Goal: Check status: Check status

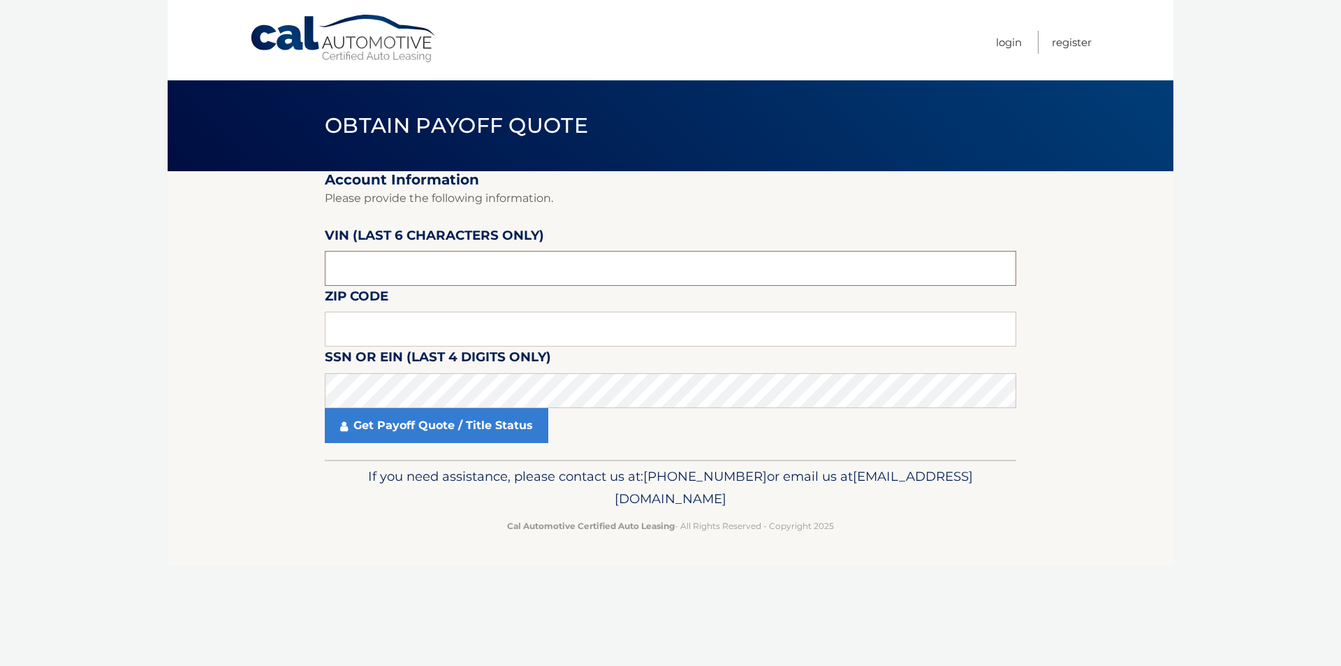
click at [418, 268] on input "text" at bounding box center [670, 268] width 691 height 35
type input "128310"
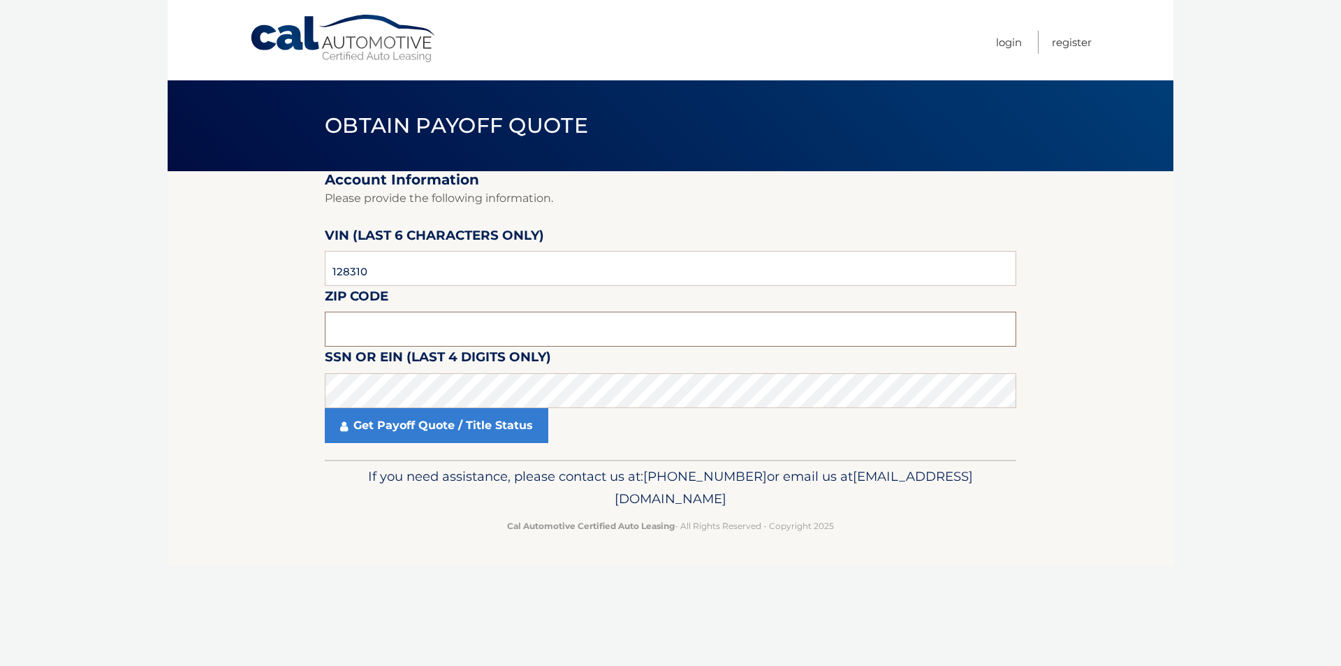
click at [427, 325] on input "text" at bounding box center [670, 328] width 691 height 35
type input "10703"
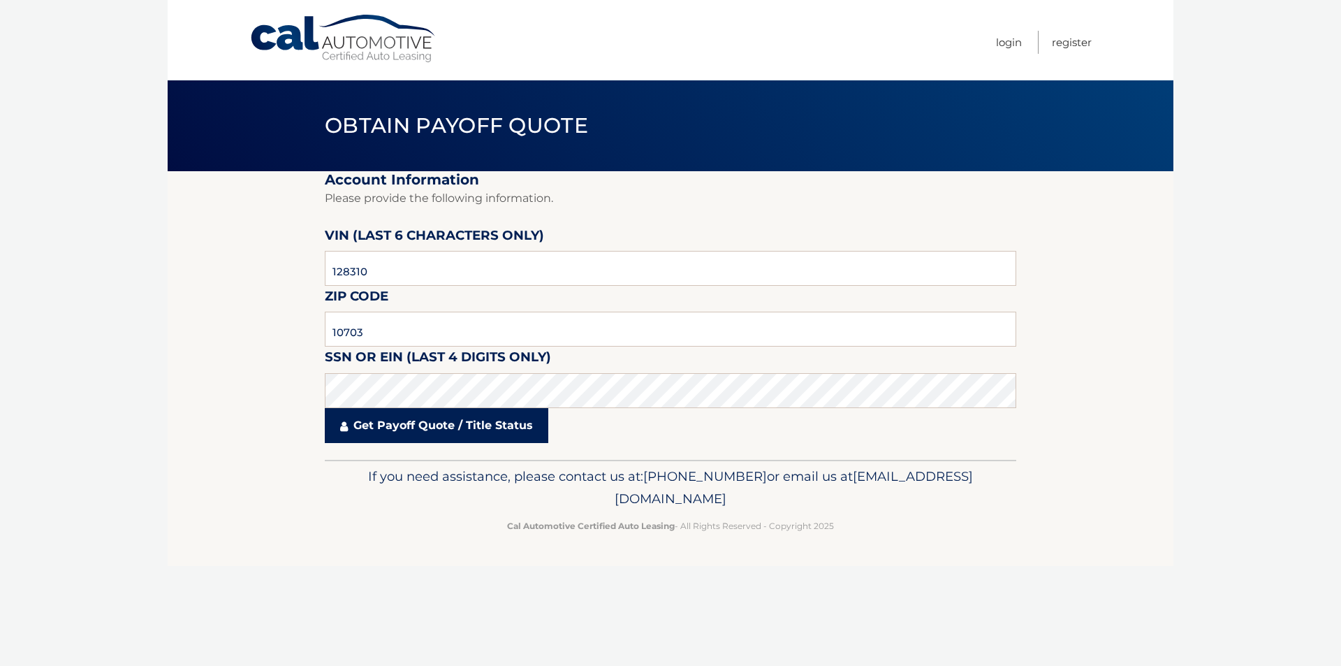
click at [469, 423] on link "Get Payoff Quote / Title Status" at bounding box center [436, 425] width 223 height 35
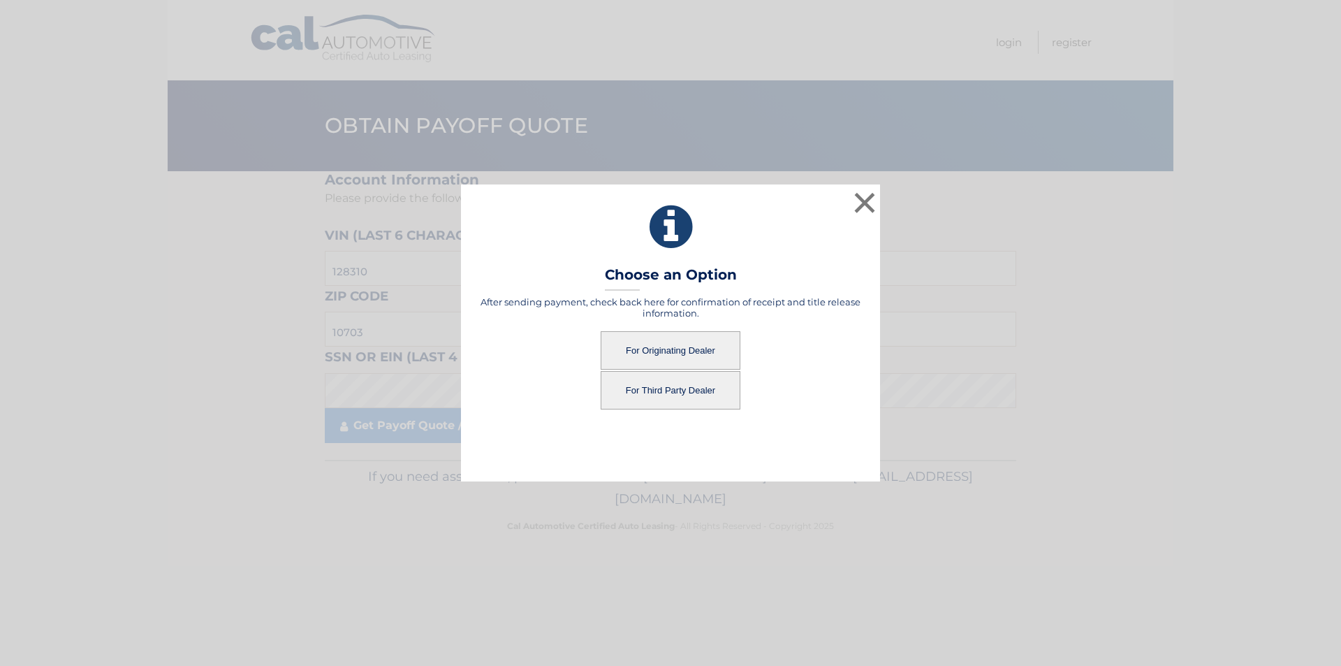
click at [665, 390] on button "For Third Party Dealer" at bounding box center [671, 390] width 140 height 38
click at [679, 352] on button "For Originating Dealer" at bounding box center [671, 350] width 140 height 38
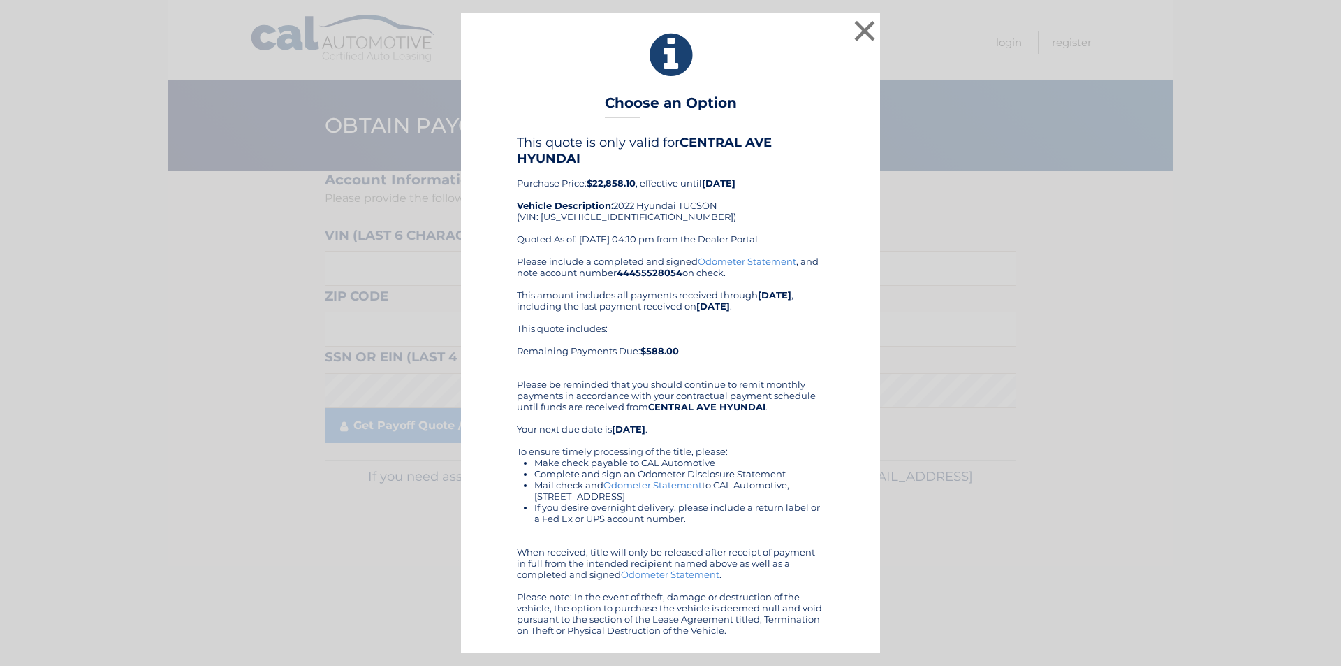
drag, startPoint x: 742, startPoint y: 630, endPoint x: 501, endPoint y: 47, distance: 630.7
click at [501, 47] on div "× Choose an Option This quote is only valid for CENTRAL AVE HYUNDAI Purchase Pr…" at bounding box center [670, 333] width 419 height 640
click at [862, 31] on button "×" at bounding box center [865, 31] width 28 height 28
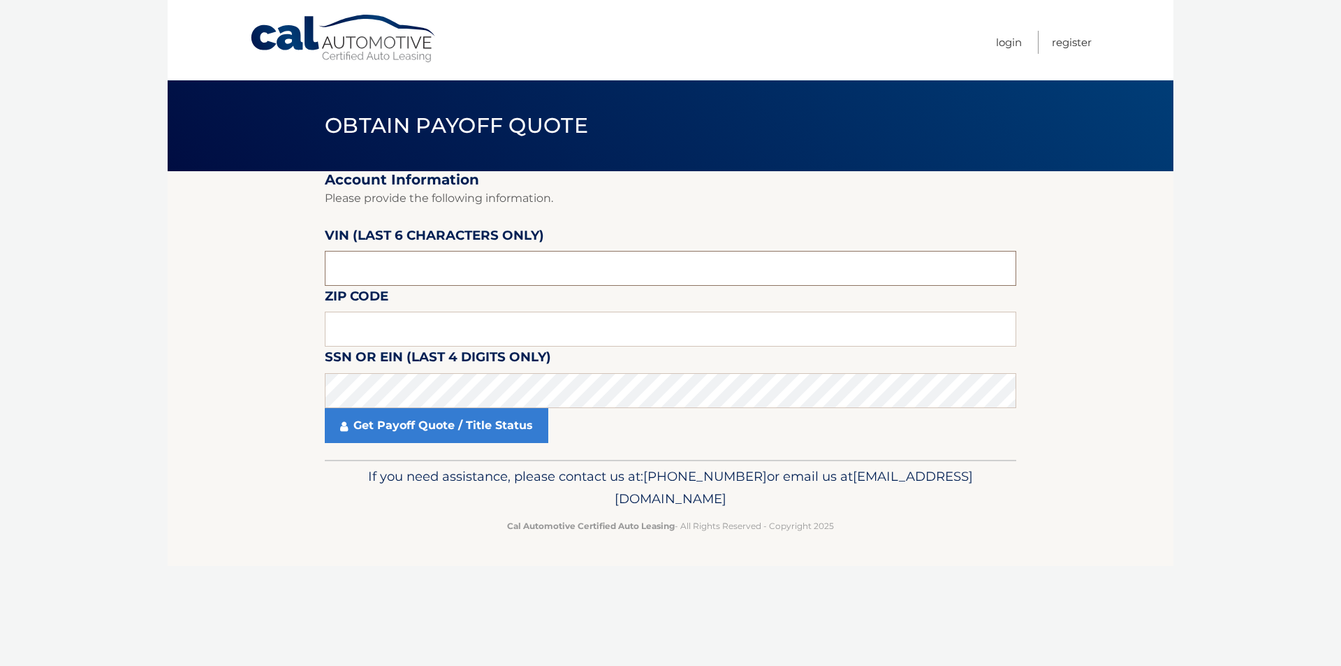
click at [498, 273] on input "text" at bounding box center [670, 268] width 691 height 35
type input "128310"
click at [462, 325] on input "text" at bounding box center [670, 328] width 691 height 35
type input "10703"
click at [457, 453] on fieldset "Account Information Please provide the following information. VIN (last 6 chara…" at bounding box center [670, 315] width 691 height 288
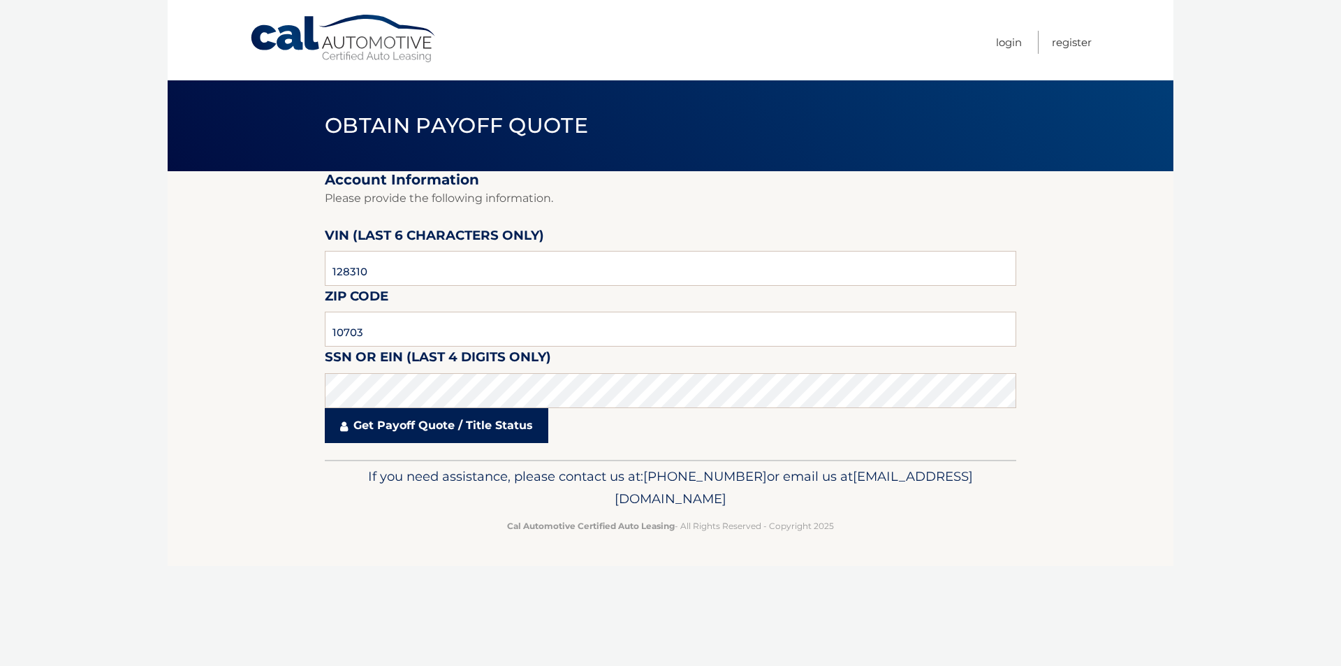
click at [465, 424] on link "Get Payoff Quote / Title Status" at bounding box center [436, 425] width 223 height 35
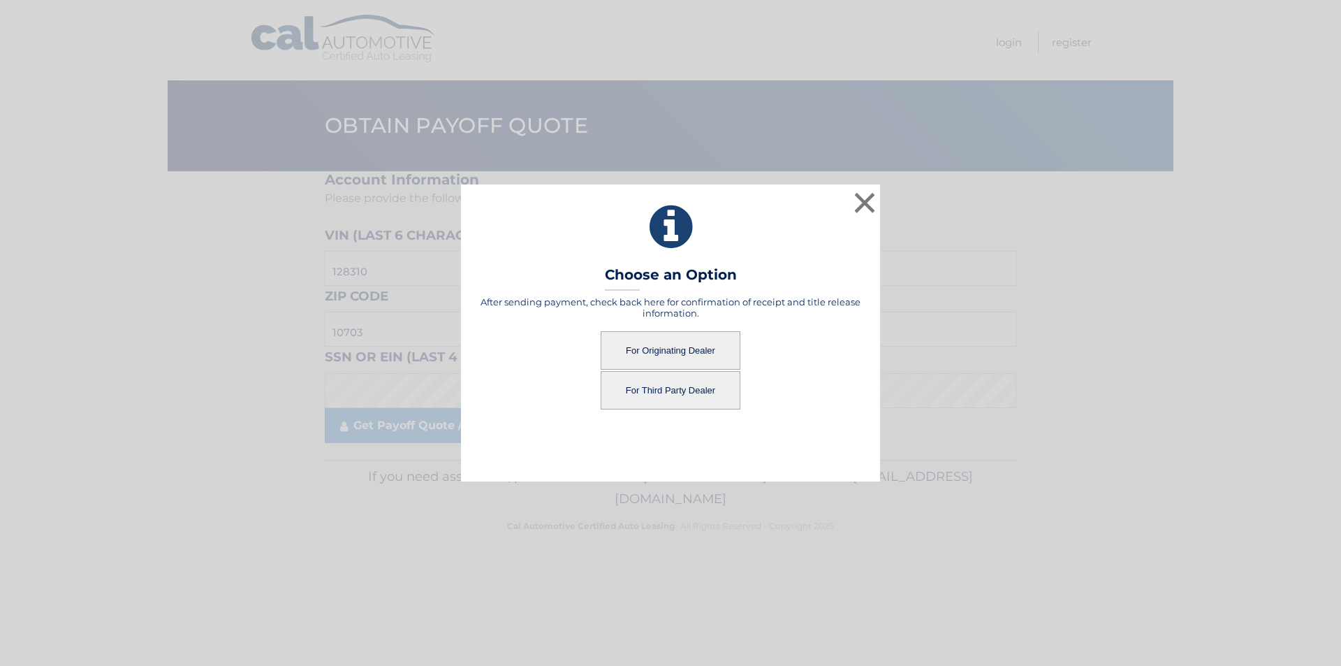
click at [696, 344] on button "For Originating Dealer" at bounding box center [671, 350] width 140 height 38
click at [694, 348] on button "For Originating Dealer" at bounding box center [671, 350] width 140 height 38
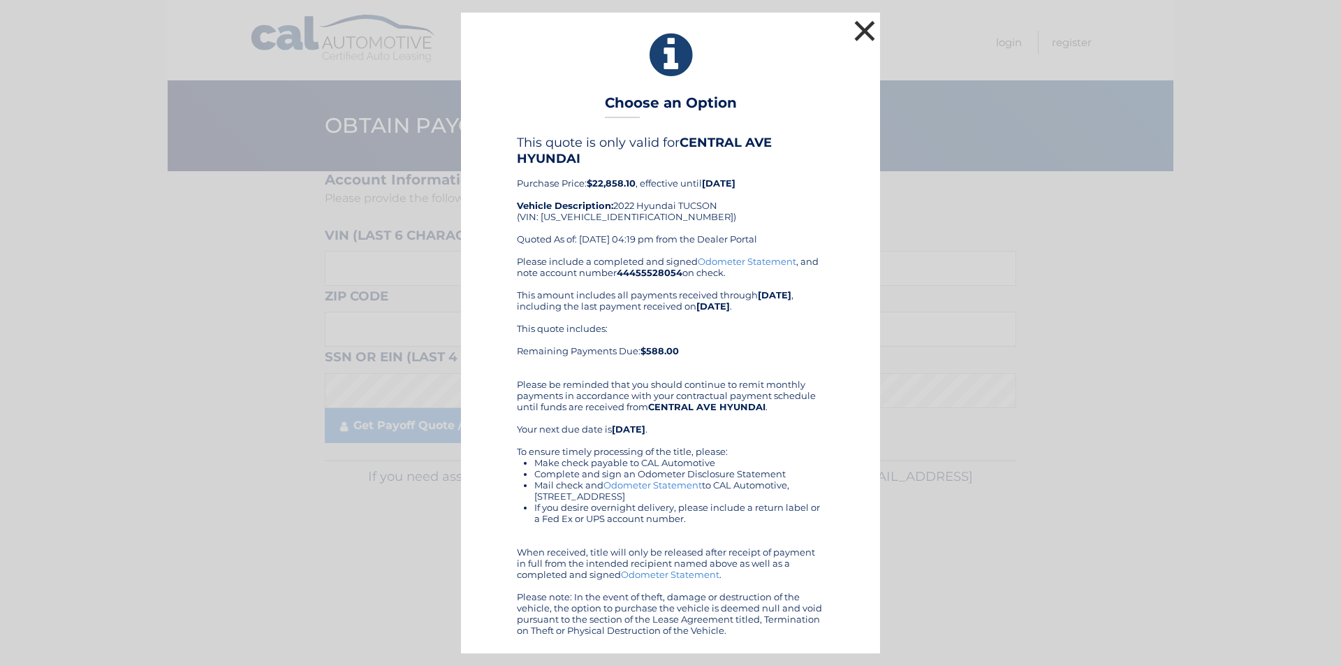
click at [862, 26] on button "×" at bounding box center [865, 31] width 28 height 28
click at [855, 26] on button "×" at bounding box center [865, 31] width 28 height 28
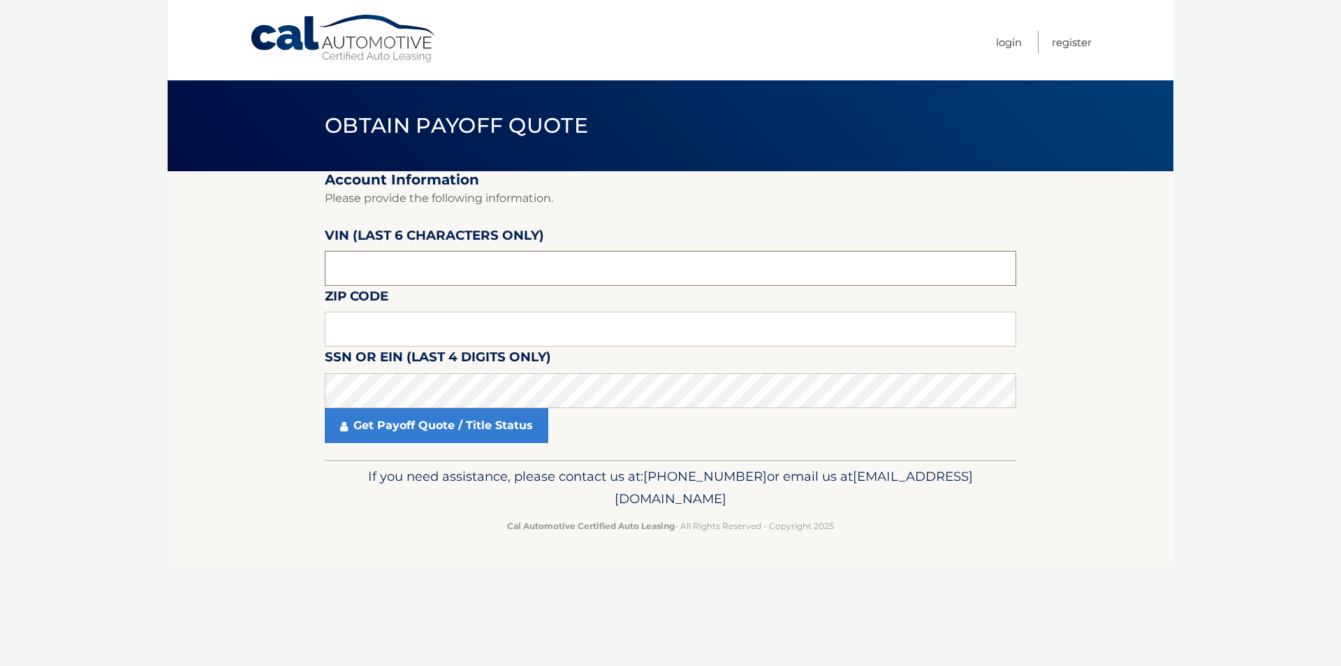
click at [585, 263] on input "text" at bounding box center [670, 268] width 691 height 35
type input "128310"
type input "10703"
click button "For Originating Dealer" at bounding box center [0, 0] width 0 height 0
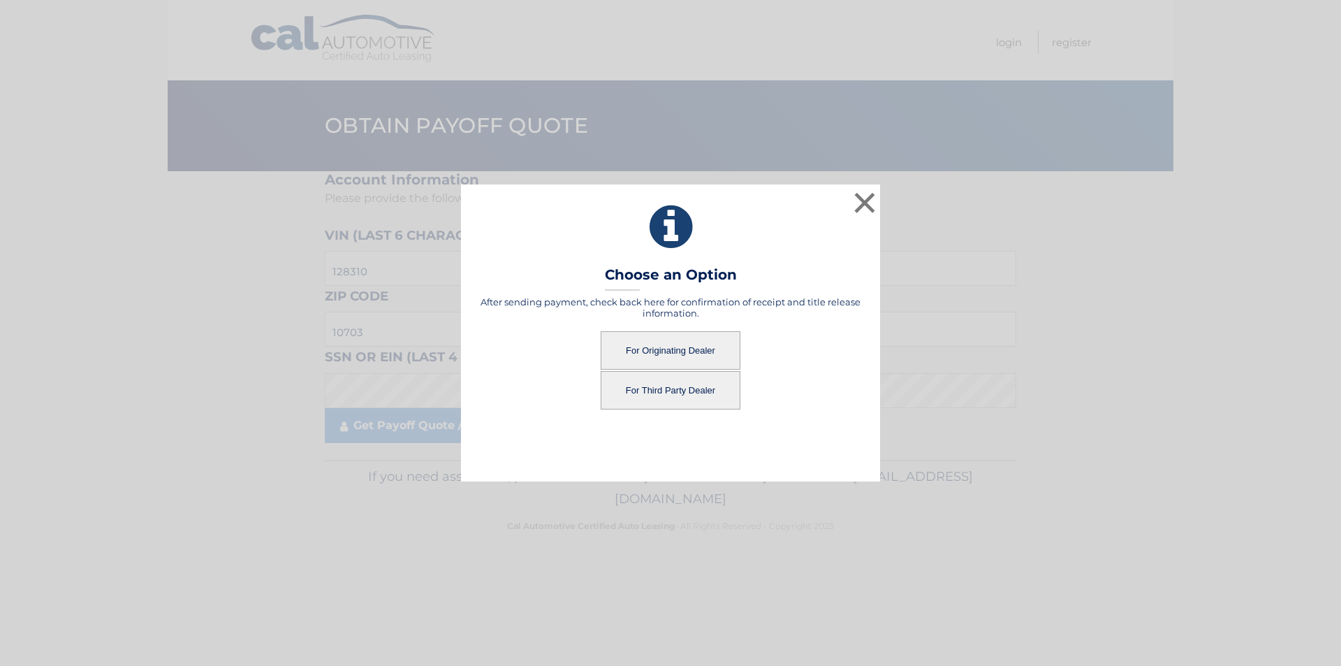
click at [663, 335] on button "For Originating Dealer" at bounding box center [671, 350] width 140 height 38
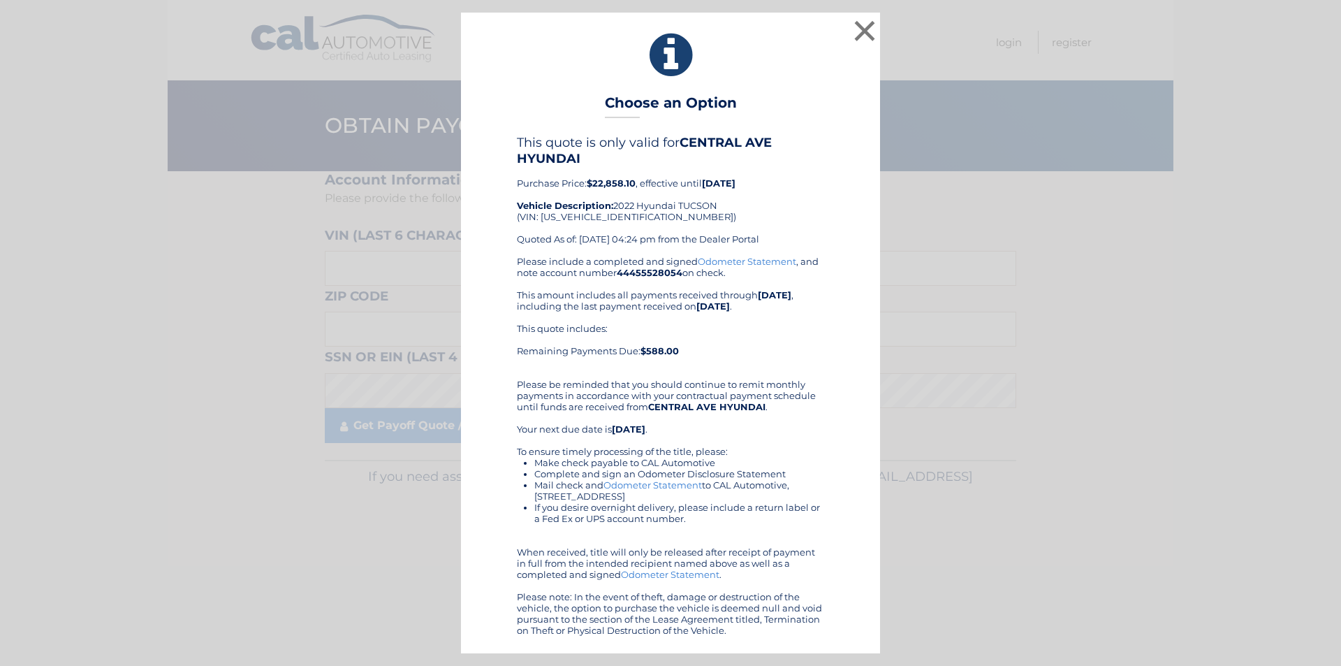
drag, startPoint x: 134, startPoint y: 374, endPoint x: 126, endPoint y: 332, distance: 43.3
click at [130, 344] on div "× Choose an Option This quote is only valid for CENTRAL AVE HYUNDAI Purchase Pr…" at bounding box center [671, 333] width 1330 height 640
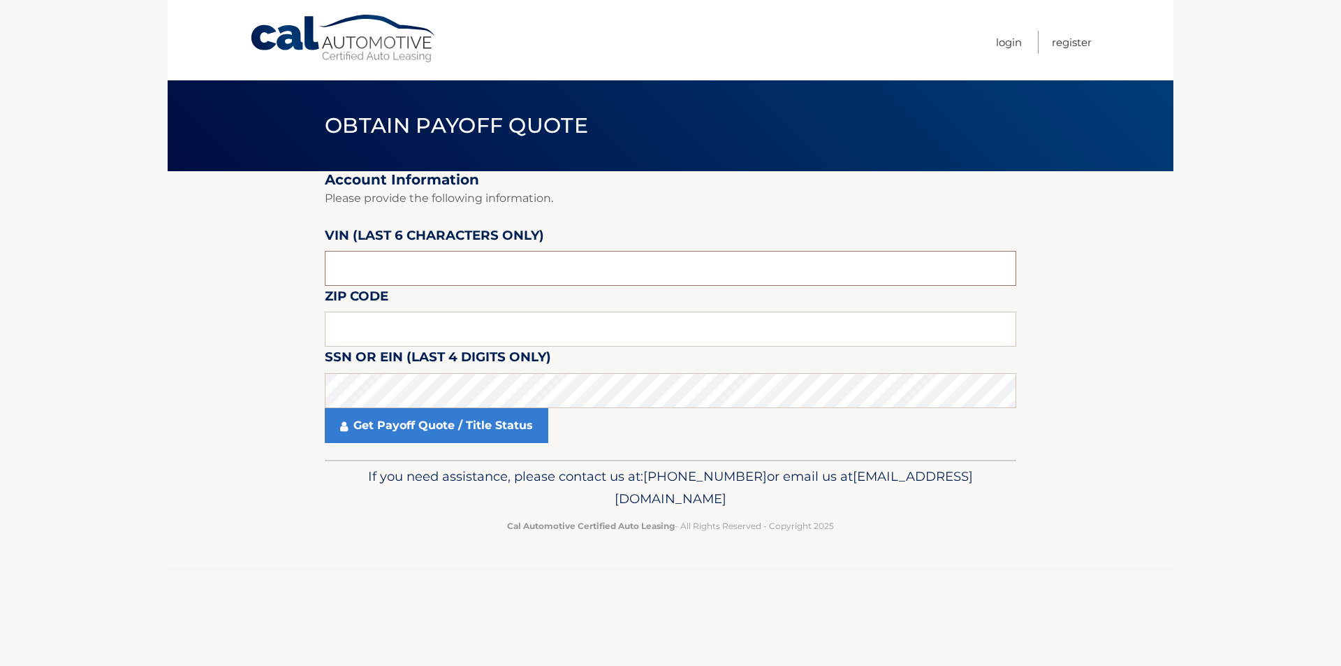
click at [388, 258] on input "text" at bounding box center [670, 268] width 691 height 35
click at [522, 263] on input "text" at bounding box center [670, 268] width 691 height 35
type input "128310"
click button "For Originating Dealer" at bounding box center [0, 0] width 0 height 0
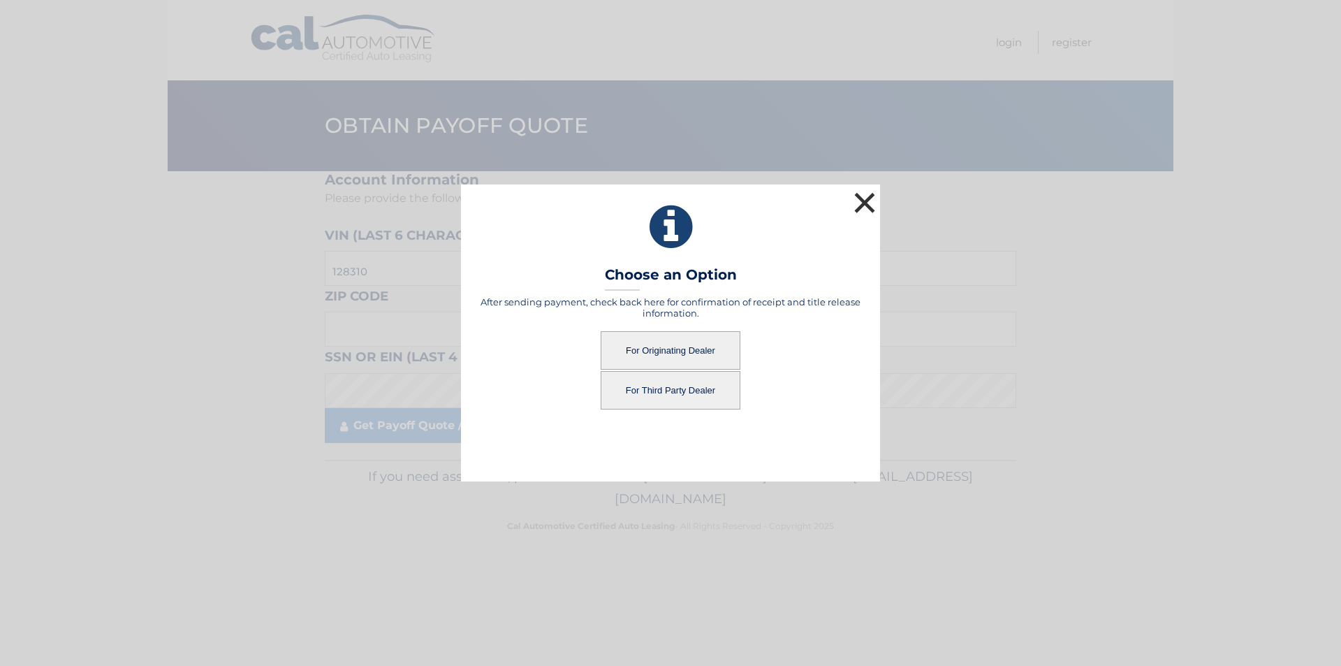
click at [864, 205] on button "×" at bounding box center [865, 203] width 28 height 28
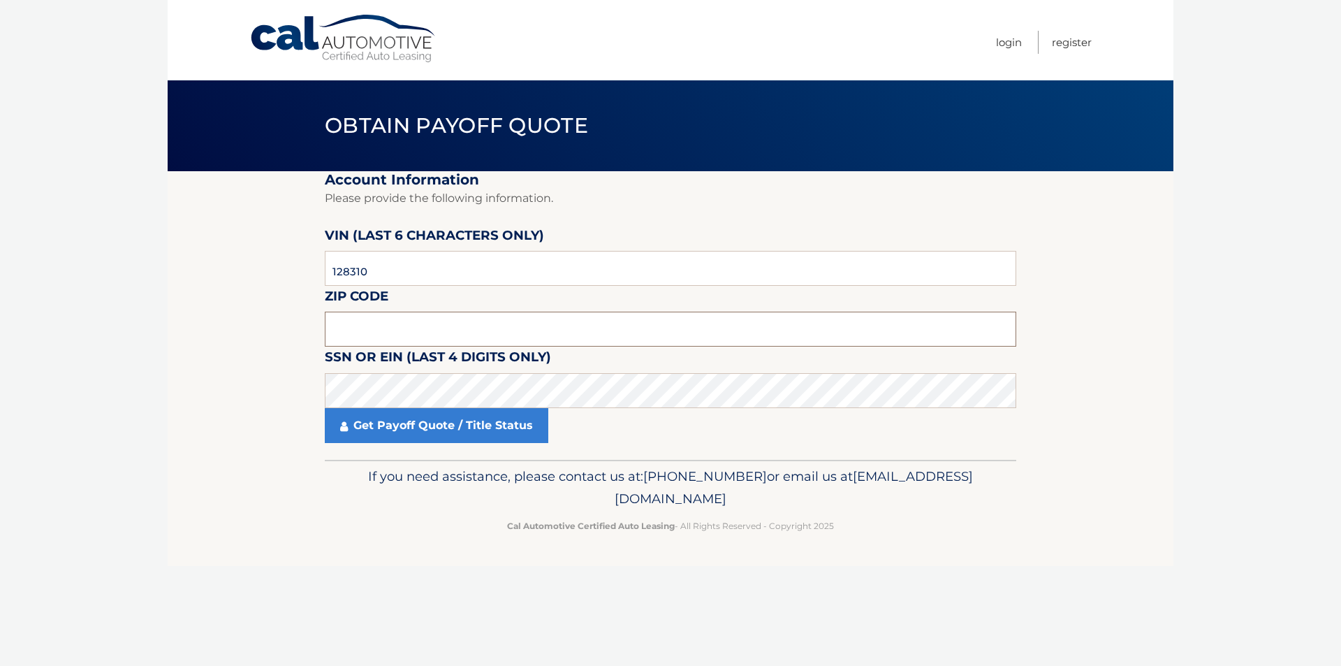
click at [525, 325] on input "text" at bounding box center [670, 328] width 691 height 35
type input "10703"
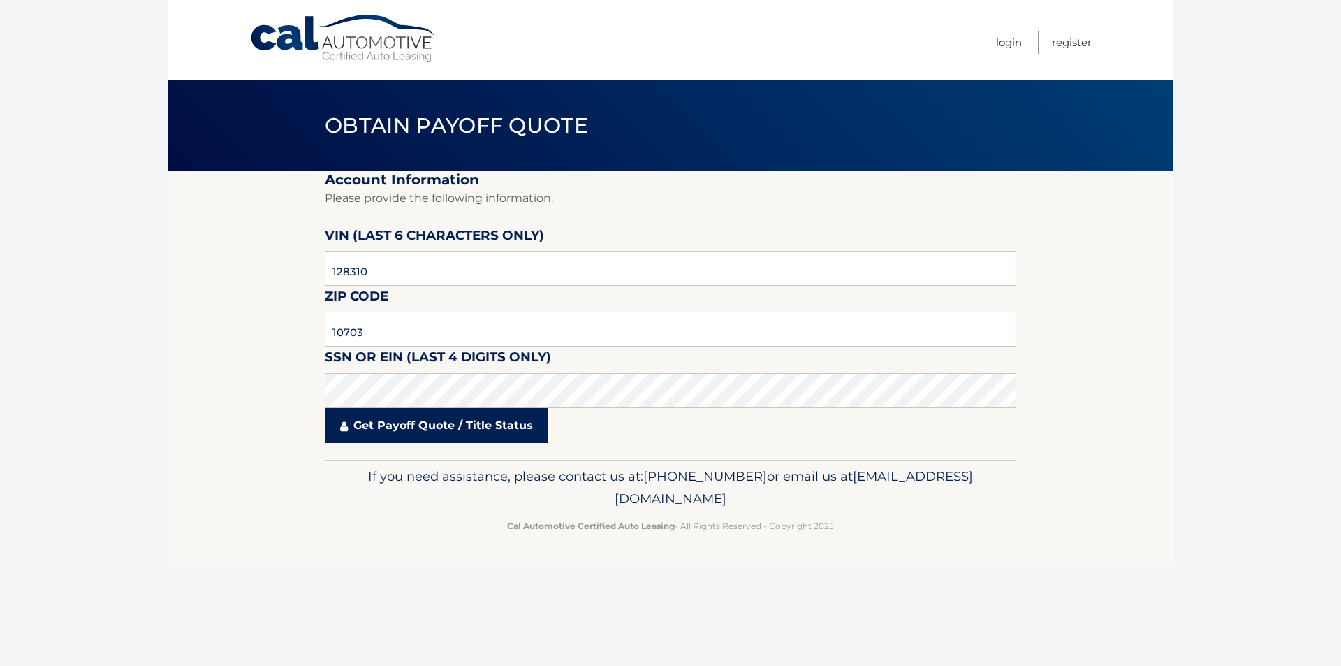
click at [419, 420] on link "Get Payoff Quote / Title Status" at bounding box center [436, 425] width 223 height 35
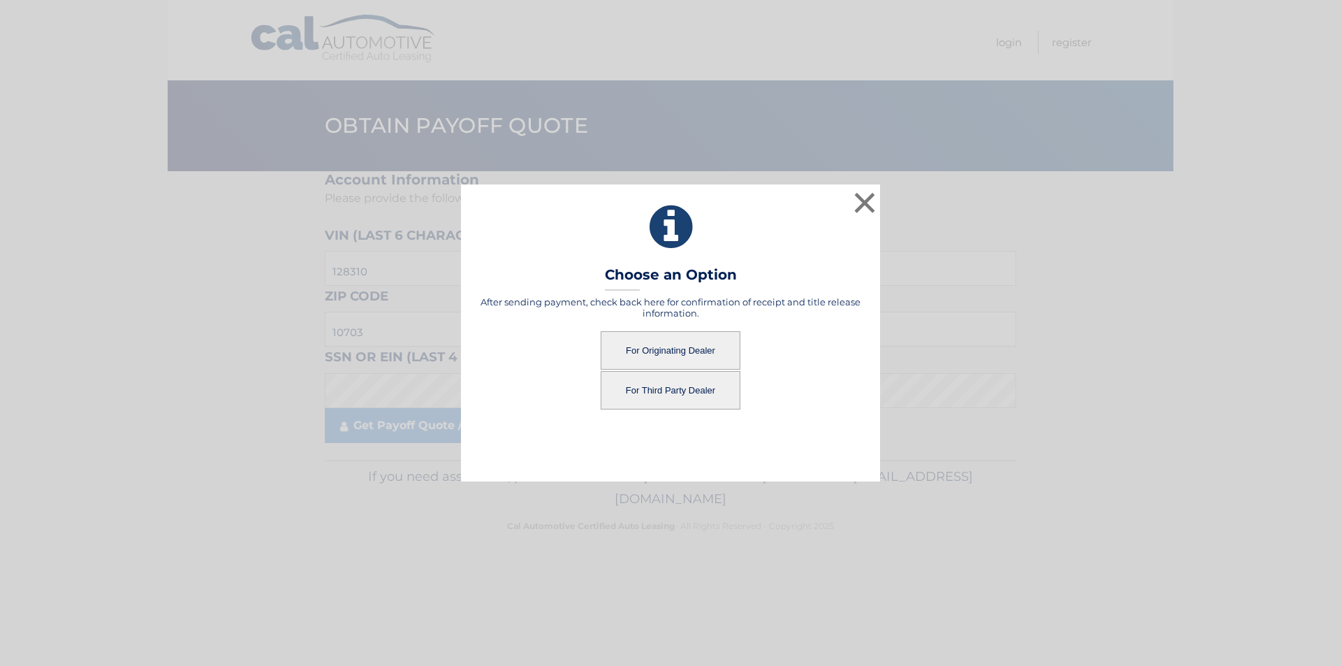
click at [677, 350] on button "For Originating Dealer" at bounding box center [671, 350] width 140 height 38
click at [679, 353] on button "For Originating Dealer" at bounding box center [671, 350] width 140 height 38
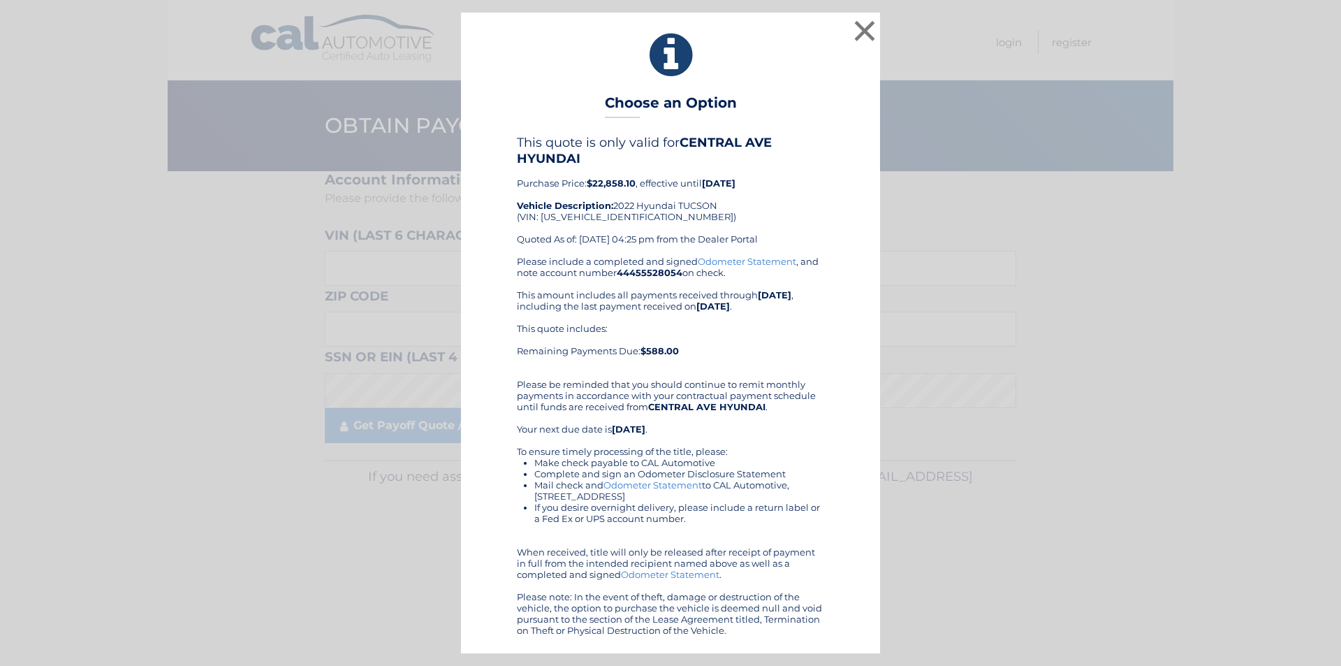
drag, startPoint x: 744, startPoint y: 629, endPoint x: 531, endPoint y: 107, distance: 563.7
click at [531, 107] on div "× Choose an Option This quote is only valid for CENTRAL AVE HYUNDAI Purchase Pr…" at bounding box center [670, 333] width 419 height 640
copy div "Choose an Option This quote is only valid for CENTRAL AVE HYUNDAI Purchase Pric…"
